Goal: Task Accomplishment & Management: Manage account settings

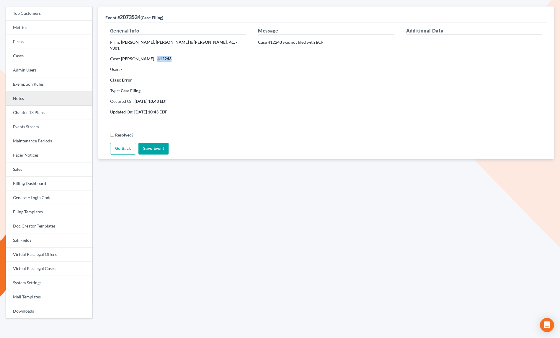
scroll to position [42, 0]
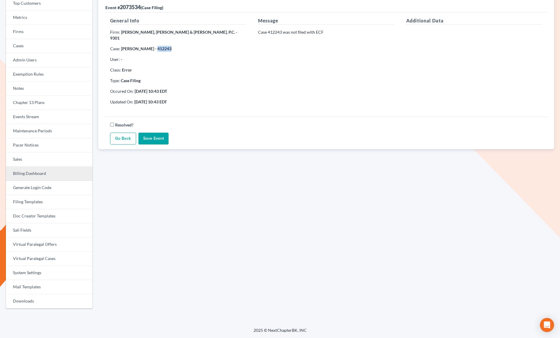
click at [40, 170] on link "Billing Dashboard" at bounding box center [49, 174] width 87 height 14
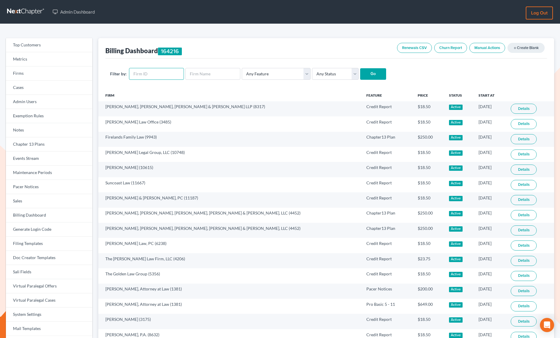
click at [167, 73] on input "text" at bounding box center [156, 74] width 55 height 12
click at [187, 76] on input "text" at bounding box center [212, 74] width 55 height 12
type input "holland"
click at [360, 68] on input "Go" at bounding box center [373, 74] width 26 height 12
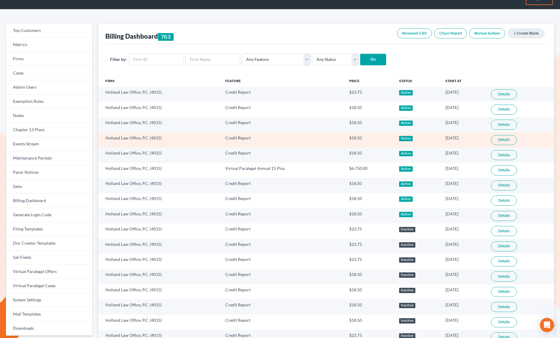
scroll to position [52, 0]
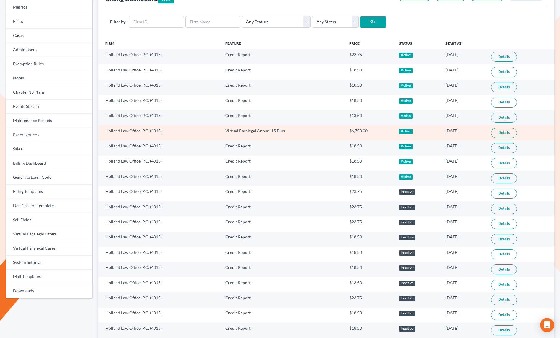
click at [509, 133] on link "Details" at bounding box center [504, 133] width 26 height 10
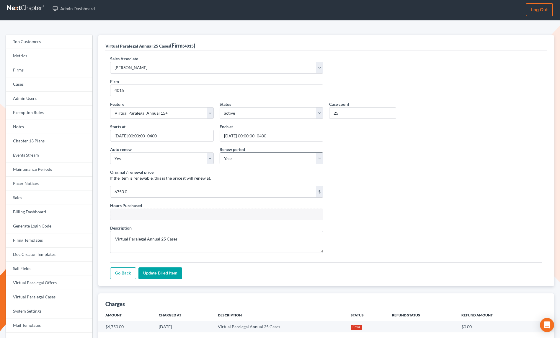
scroll to position [71, 0]
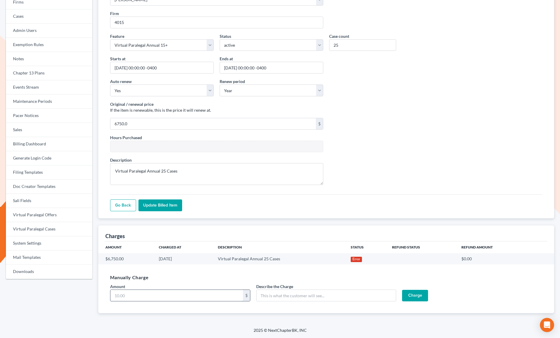
click at [161, 295] on input "Amount" at bounding box center [176, 295] width 133 height 11
type input "3375"
type input "1"
type input "First half of VP cases"
click at [415, 298] on input "Charge" at bounding box center [415, 296] width 26 height 12
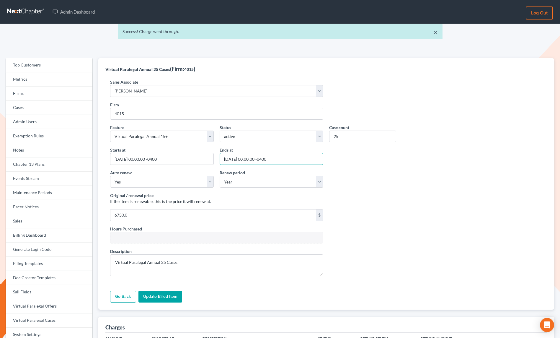
click at [240, 156] on input "2026-07-31 00:00:00 -0400" at bounding box center [272, 159] width 104 height 12
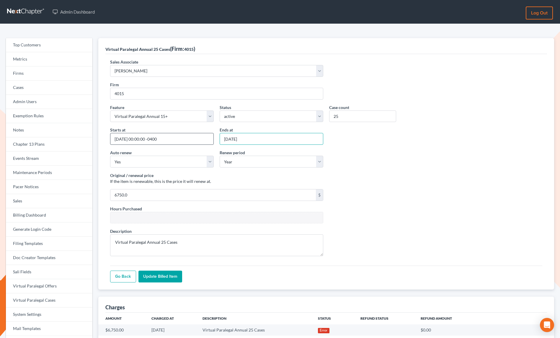
type input "08/12/2026"
click at [144, 140] on input "2025-07-31 00:00:00 -0400" at bounding box center [162, 139] width 104 height 12
type input "[DATE]"
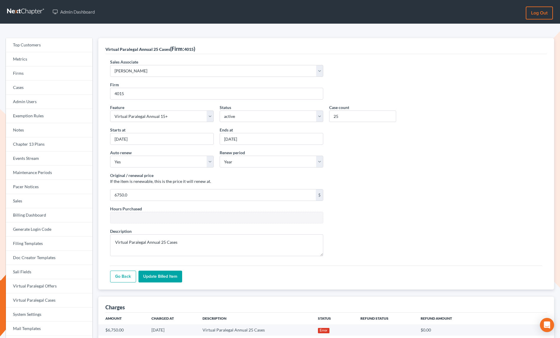
click at [168, 276] on input "Update Billed item" at bounding box center [160, 276] width 44 height 12
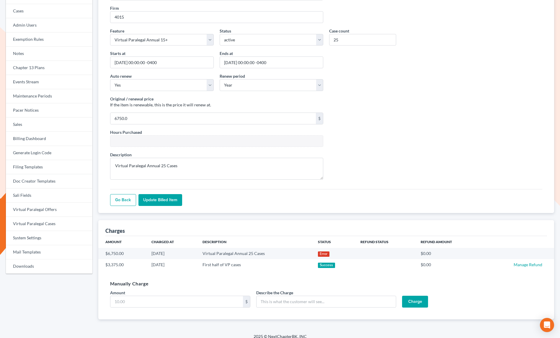
scroll to position [82, 0]
